Goal: Ask a question

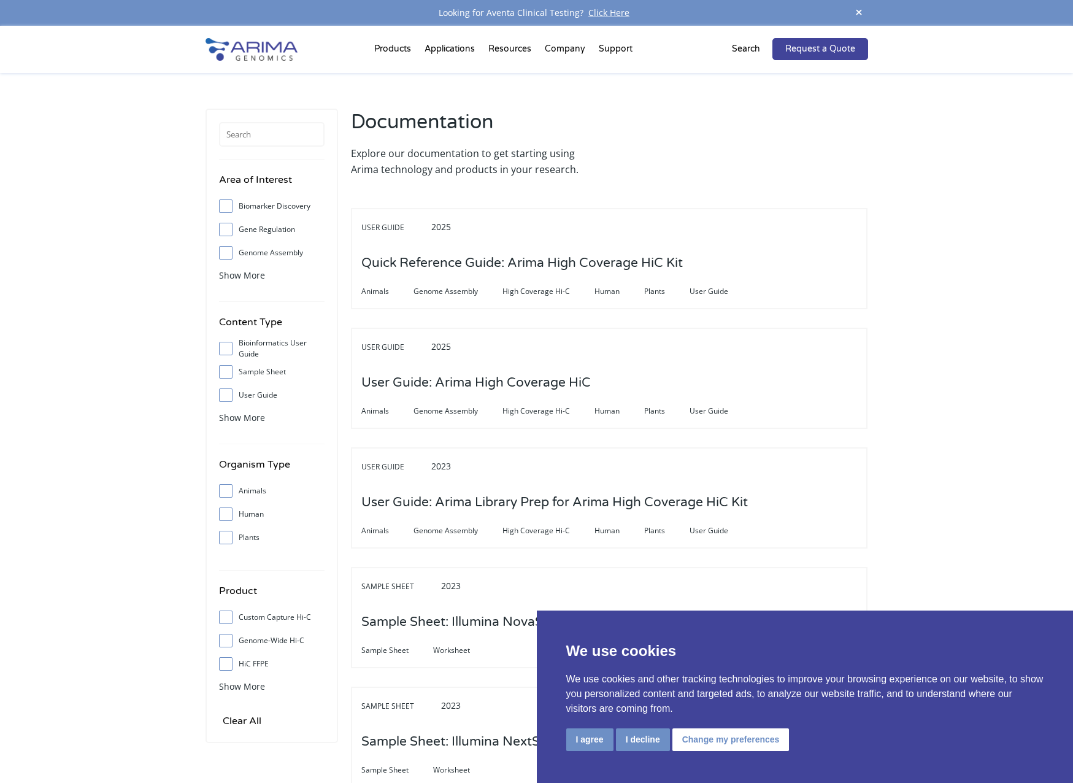
click at [244, 54] on img at bounding box center [251, 49] width 92 height 23
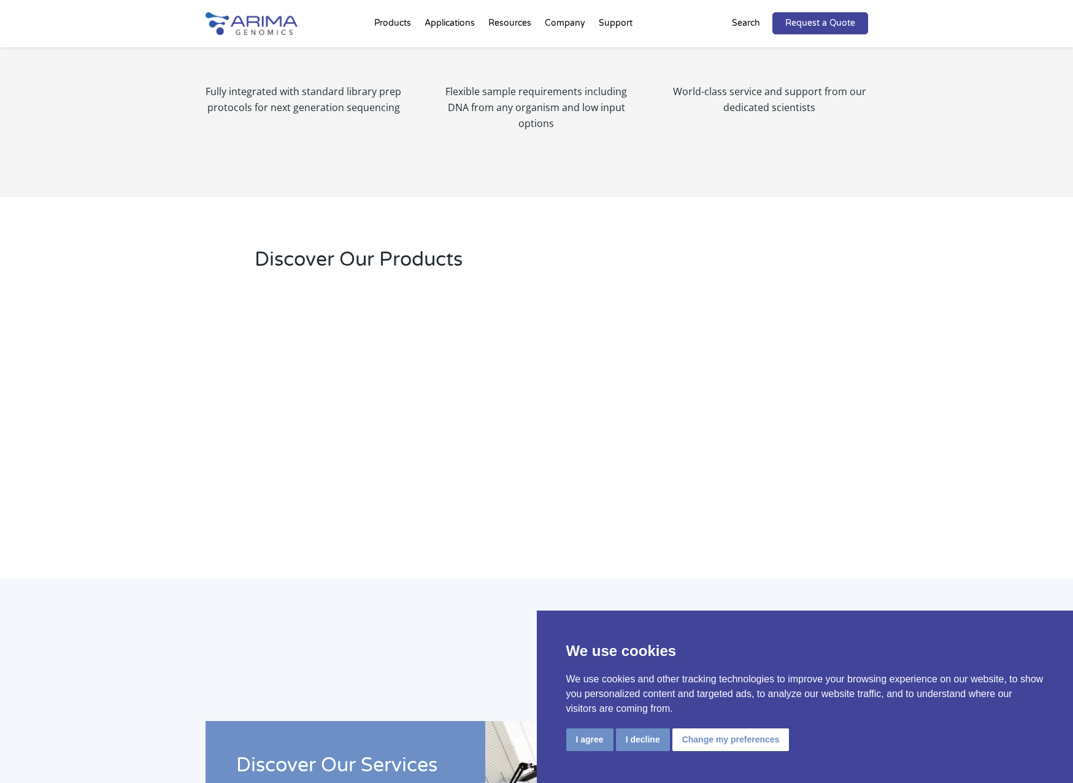
scroll to position [1586, 0]
click at [723, 740] on button "Change my preferences" at bounding box center [730, 739] width 117 height 23
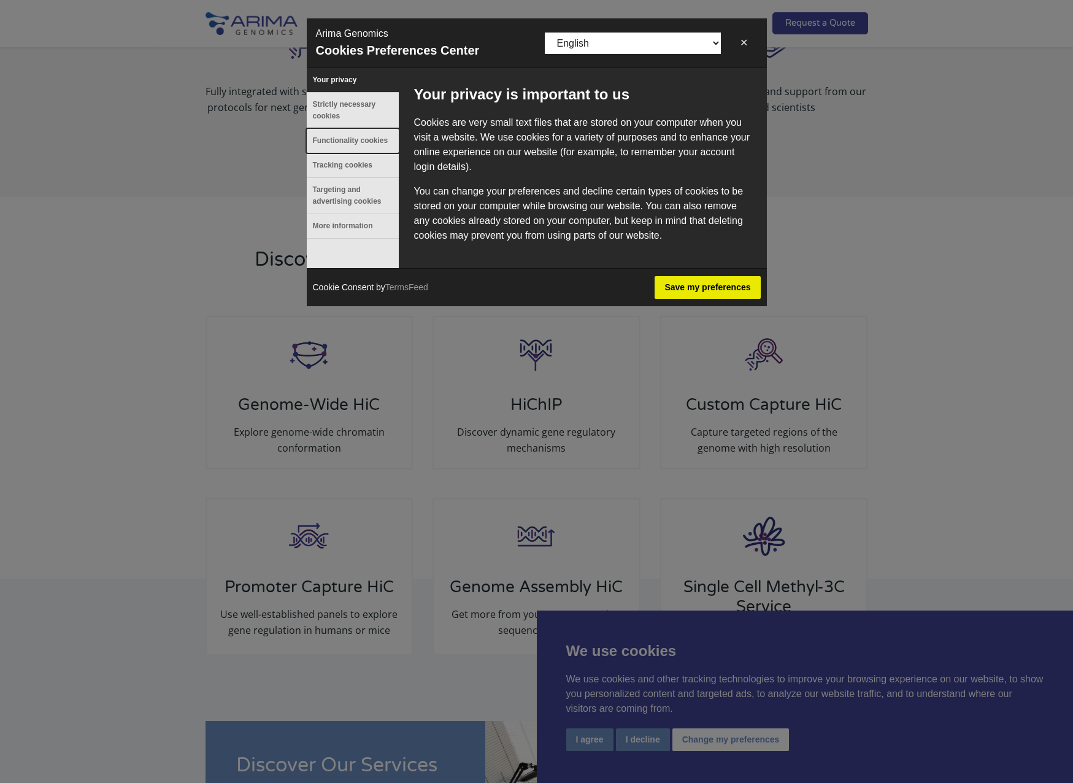
click at [356, 145] on button "Functionality cookies" at bounding box center [353, 141] width 92 height 24
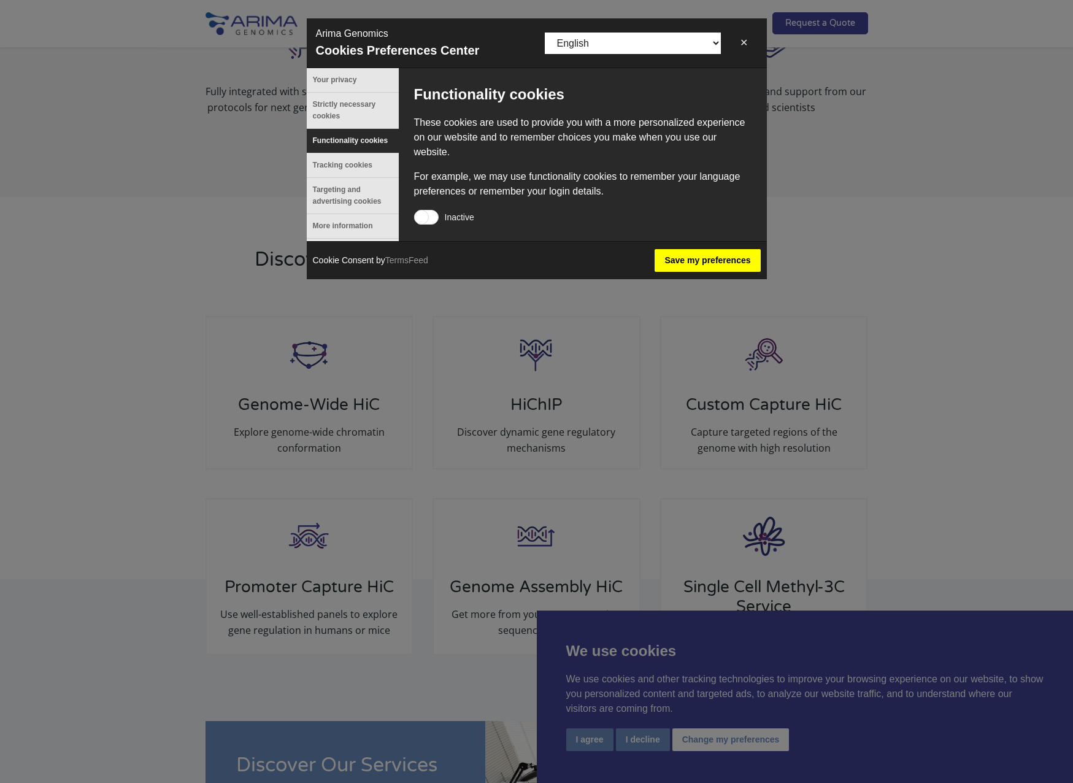
click at [693, 268] on button "Save my preferences" at bounding box center [707, 260] width 106 height 23
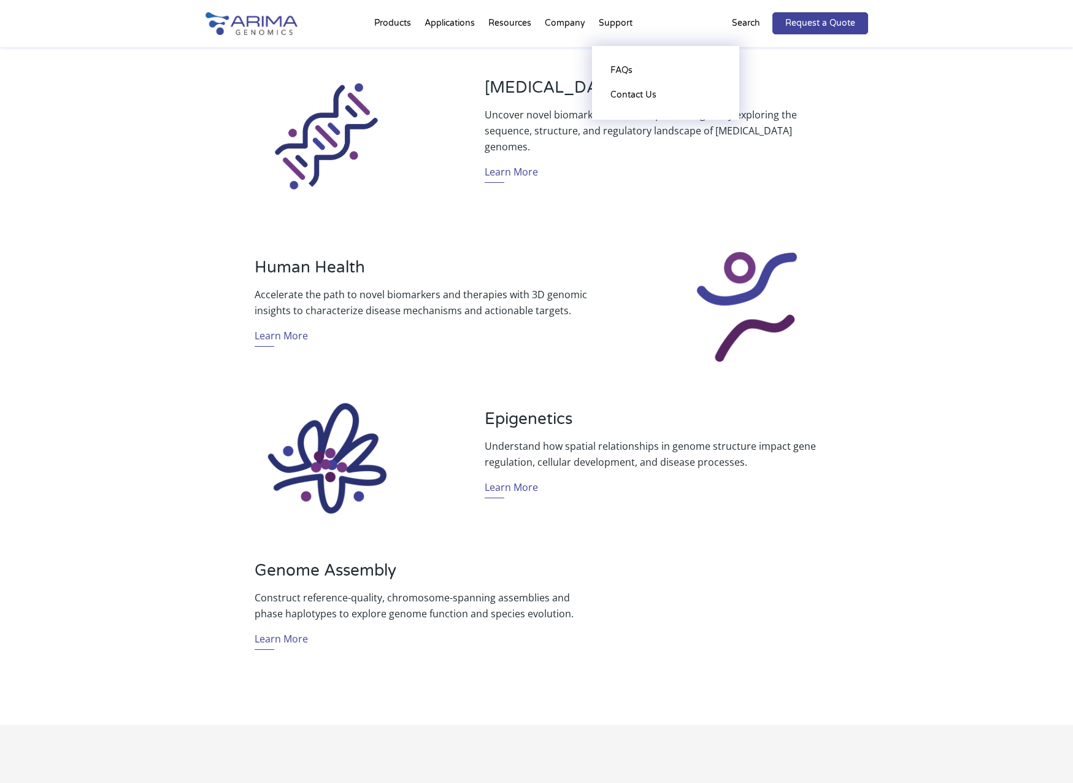
scroll to position [346, 0]
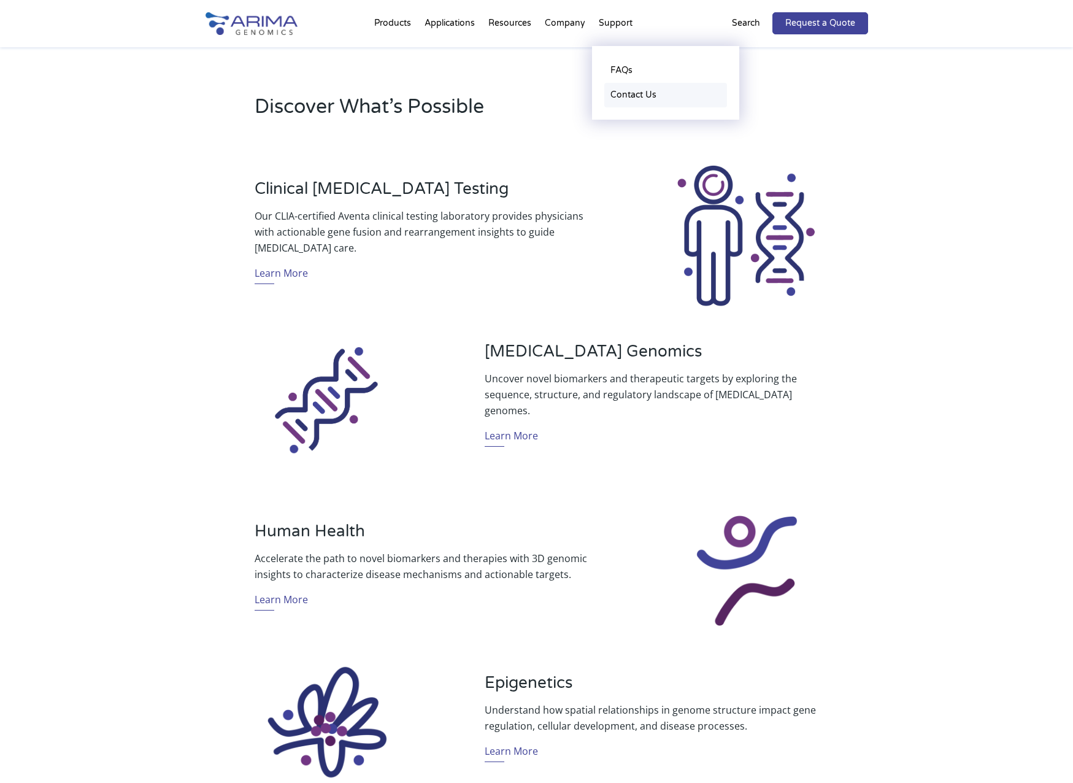
click at [617, 91] on link "Contact Us" at bounding box center [665, 95] width 123 height 25
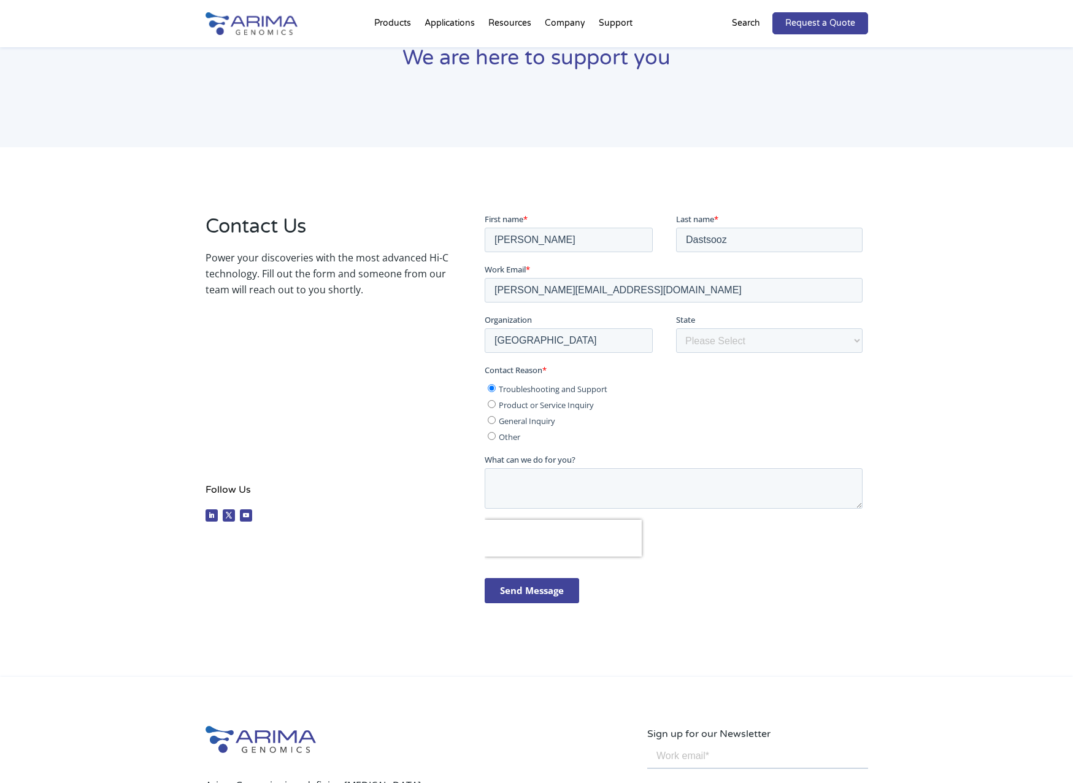
scroll to position [140, 0]
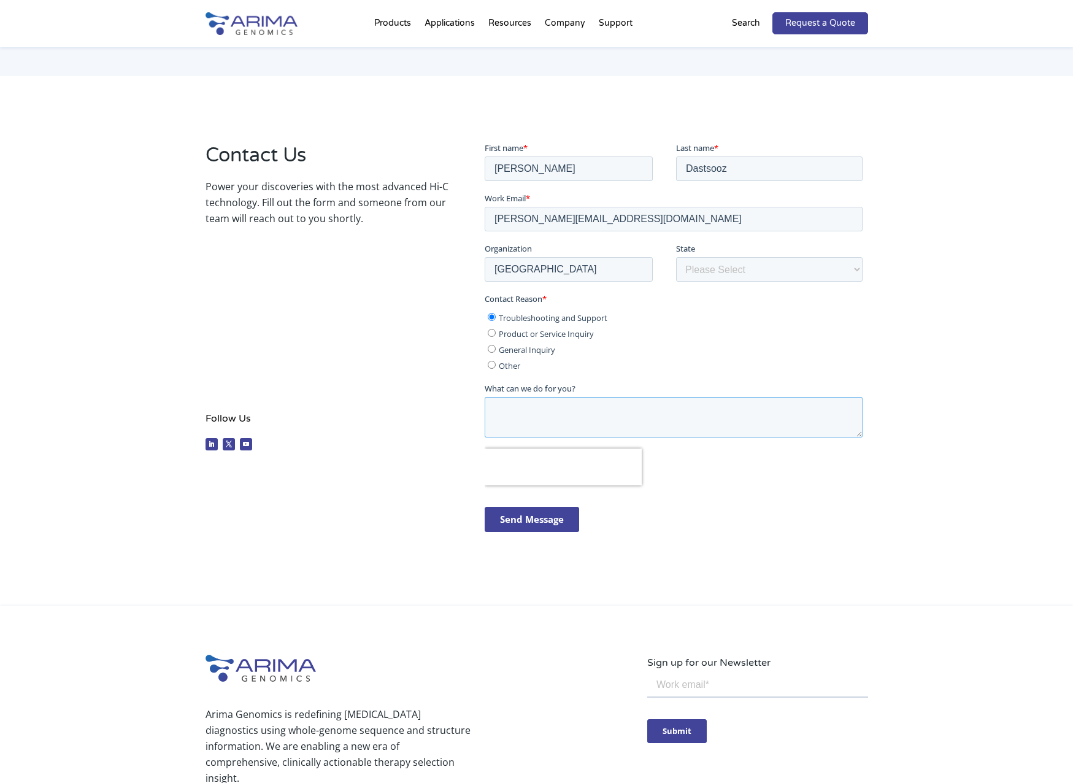
click at [535, 416] on textarea "What can we do for you?" at bounding box center [674, 416] width 378 height 40
type textarea "Dear Sir/Madam, Since I'm doing HI-C with ARIMA kit,"
drag, startPoint x: 666, startPoint y: 423, endPoint x: 483, endPoint y: 394, distance: 184.3
click at [485, 394] on html "First name * Hassan Last name * Dastsooz Work Email * hassan.dastsooz@unito.it …" at bounding box center [676, 347] width 383 height 412
paste textarea "Dear Sir/Madam, I am currently performing Hi-C using the ARIMA kit. Due to an i…"
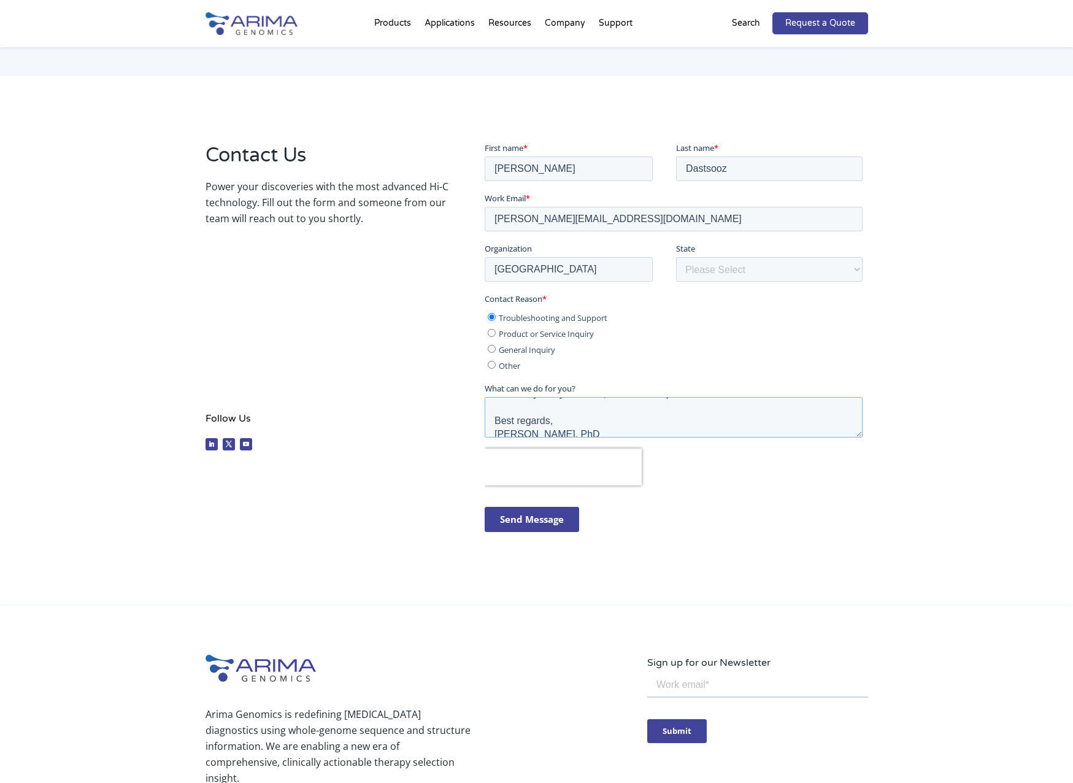
scroll to position [39, 0]
click at [574, 416] on textarea "Dear Sir/Madam, I am currently performing Hi-C using the ARIMA kit. Due to an i…" at bounding box center [674, 416] width 378 height 40
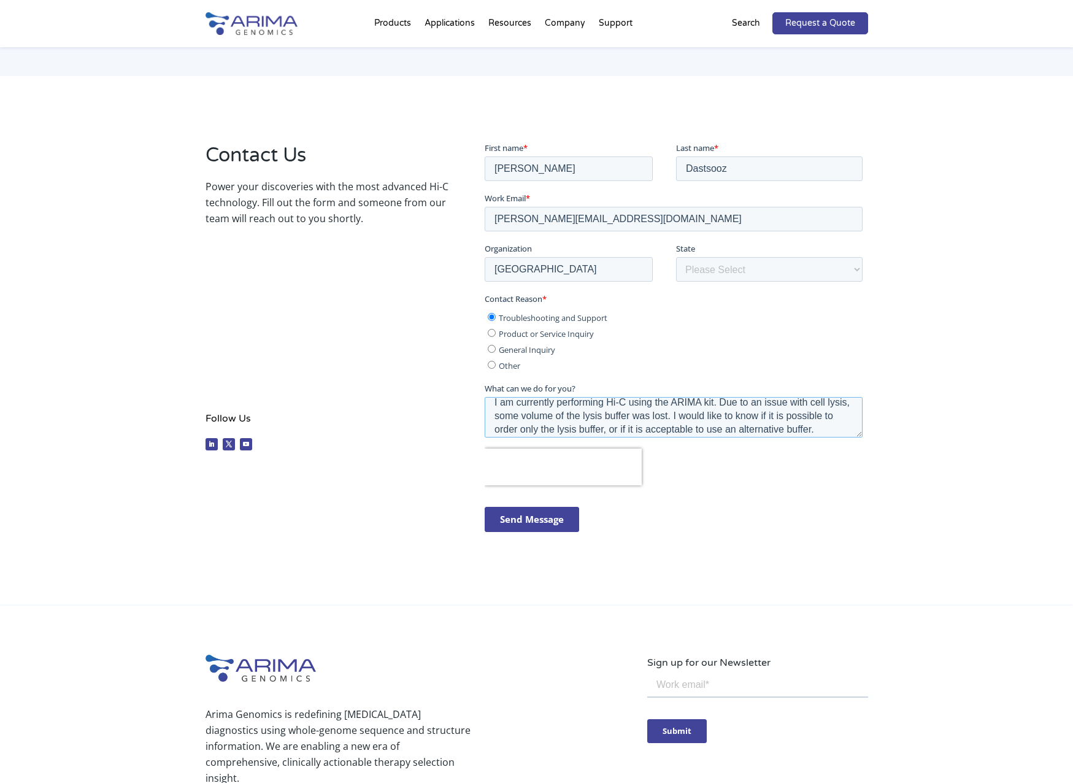
click at [638, 405] on textarea "Dear Sir/Madam, I am currently performing Hi-C using the ARIMA kit. Due to an i…" at bounding box center [674, 416] width 378 height 40
type textarea "Dear Sir/Madam, I am currently performing Hi-C using the ARIMA kit. Due to an i…"
click at [510, 514] on input "Send Message" at bounding box center [532, 518] width 94 height 25
